Goal: Information Seeking & Learning: Learn about a topic

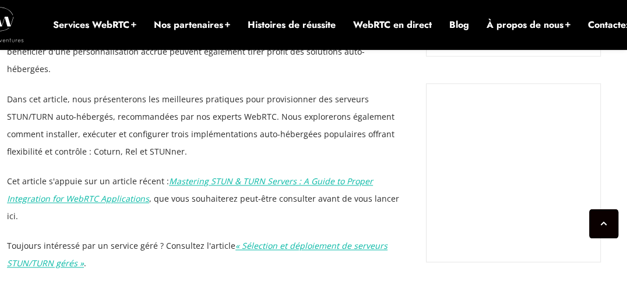
scroll to position [993, 0]
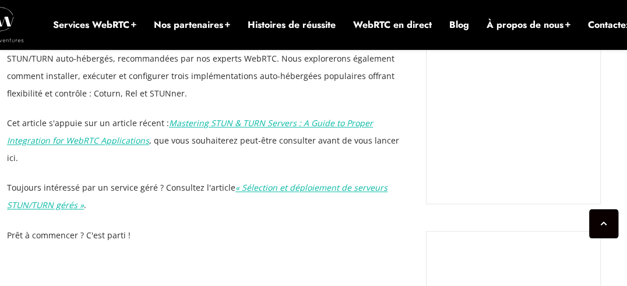
click at [39, 182] on font "« Sélection et déploiement de serveurs STUN/TURN gérés »" at bounding box center [197, 196] width 380 height 29
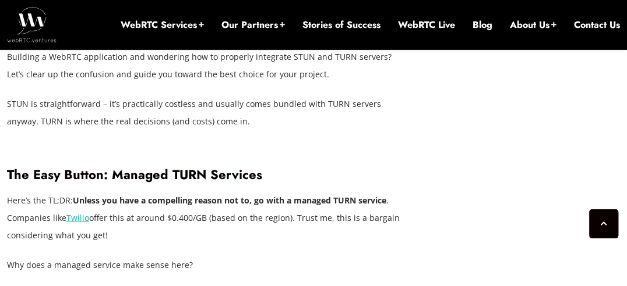
scroll to position [1817, 0]
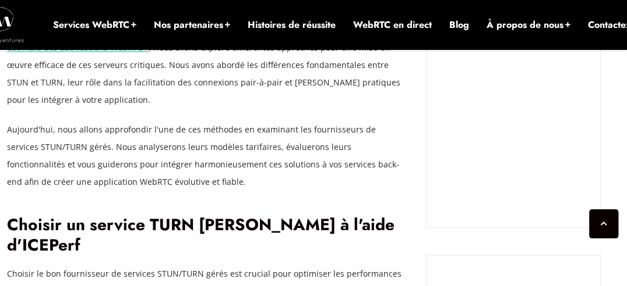
scroll to position [792, 0]
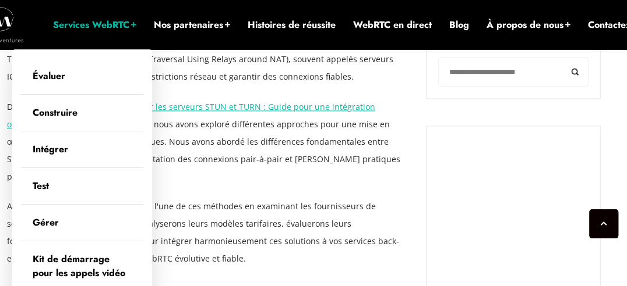
click at [98, 26] on font "Services WebRTC" at bounding box center [91, 24] width 76 height 13
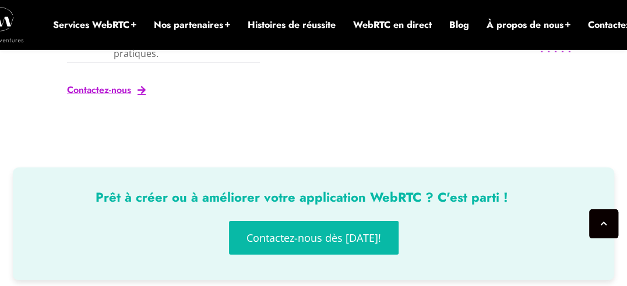
scroll to position [2436, 0]
